Goal: Check status: Verify the current state of an ongoing process or item

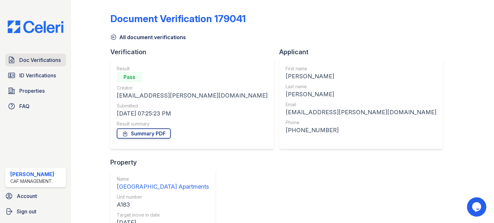
click at [39, 54] on link "Doc Verifications" at bounding box center [35, 60] width 61 height 13
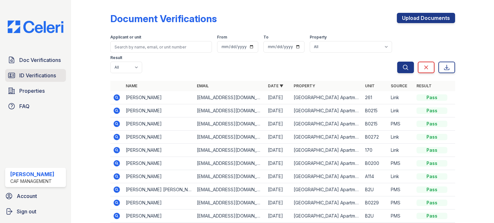
click at [40, 75] on span "ID Verifications" at bounding box center [37, 76] width 37 height 8
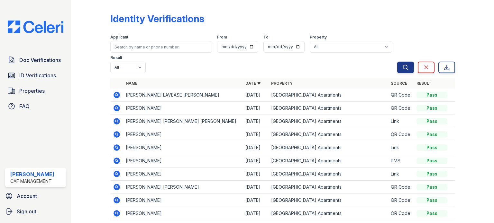
click at [114, 120] on icon at bounding box center [116, 121] width 6 height 6
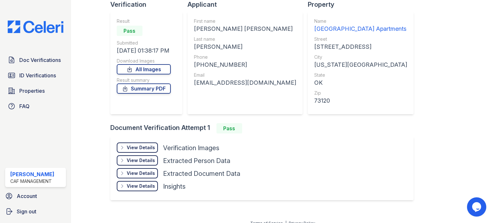
scroll to position [54, 0]
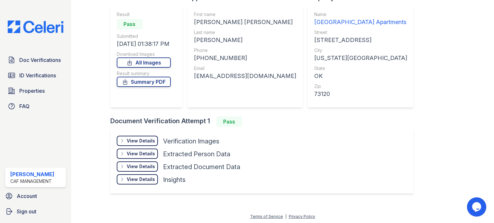
click at [138, 136] on div "View Details Details" at bounding box center [137, 141] width 41 height 10
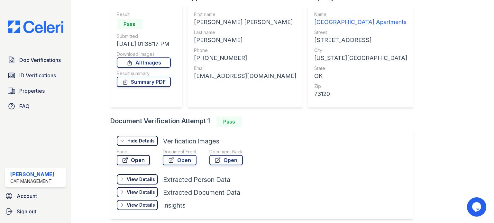
click at [142, 157] on link "Open" at bounding box center [133, 160] width 33 height 10
click at [49, 60] on span "Doc Verifications" at bounding box center [39, 60] width 41 height 8
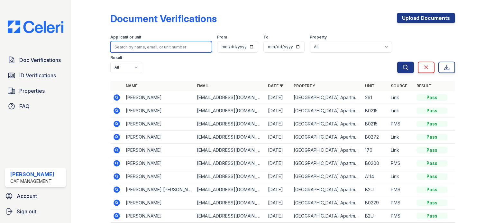
click at [141, 48] on input "search" at bounding box center [161, 47] width 102 height 12
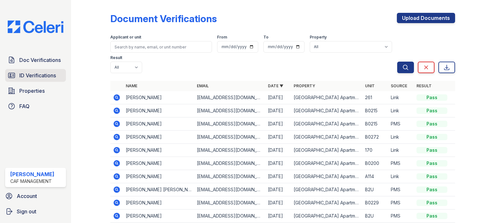
click at [33, 73] on span "ID Verifications" at bounding box center [37, 76] width 37 height 8
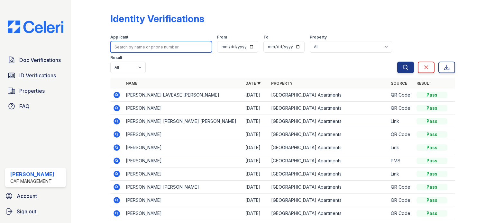
click at [132, 48] on input "search" at bounding box center [161, 47] width 102 height 12
type input "gabrielle"
click at [397, 62] on button "Search" at bounding box center [405, 68] width 17 height 12
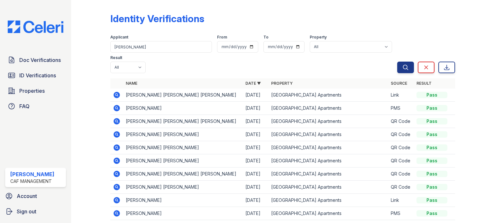
click at [114, 120] on icon at bounding box center [116, 121] width 6 height 6
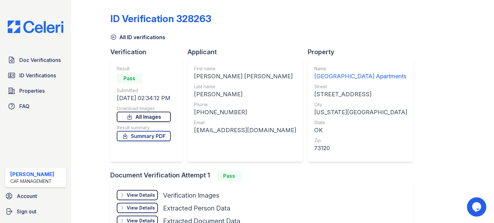
click at [157, 115] on link "All Images" at bounding box center [144, 117] width 54 height 10
